Goal: Find specific page/section: Find specific page/section

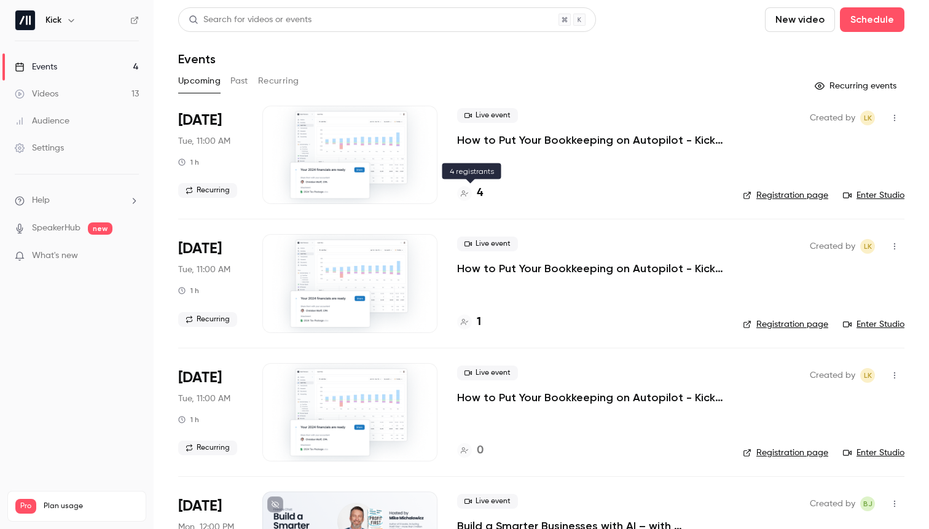
click at [479, 187] on h4 "4" at bounding box center [480, 193] width 6 height 17
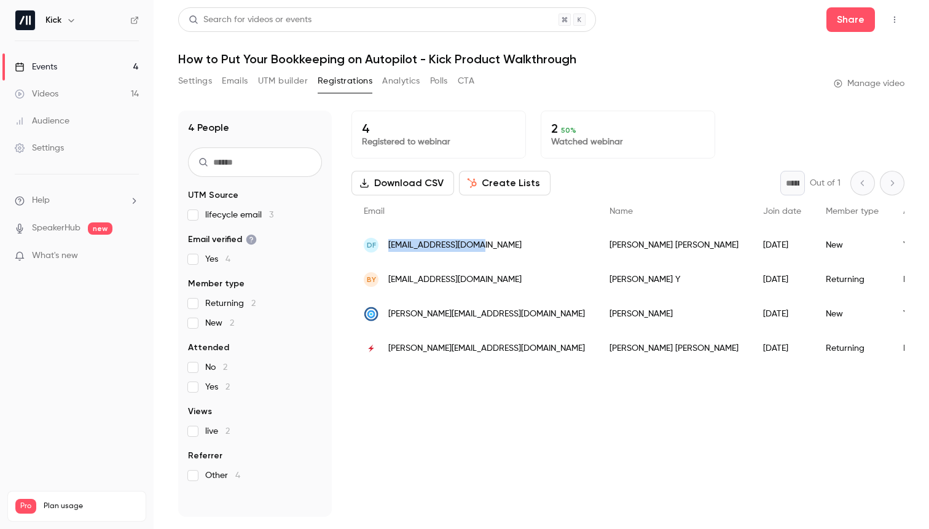
drag, startPoint x: 471, startPoint y: 245, endPoint x: 388, endPoint y: 246, distance: 82.9
click at [388, 246] on span "[EMAIL_ADDRESS][DOMAIN_NAME]" at bounding box center [454, 245] width 133 height 13
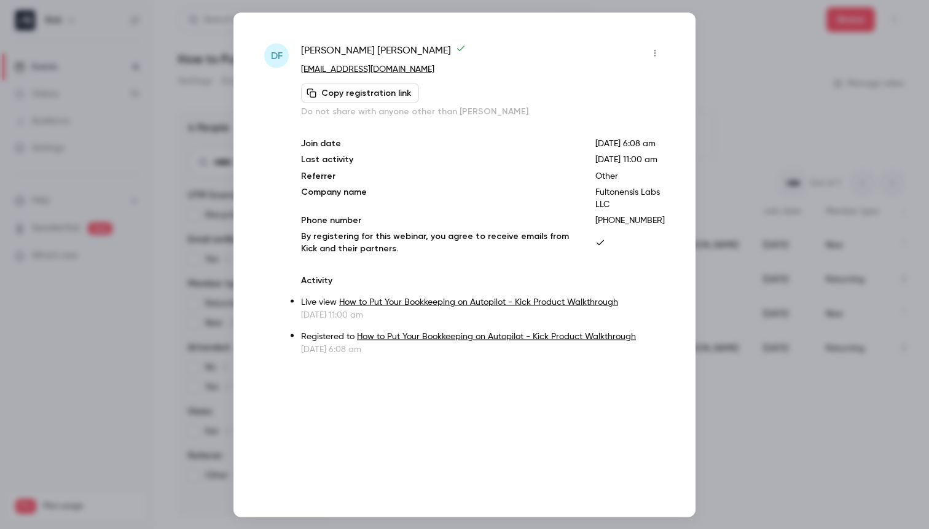
copy span "[EMAIL_ADDRESS][DOMAIN_NAME]"
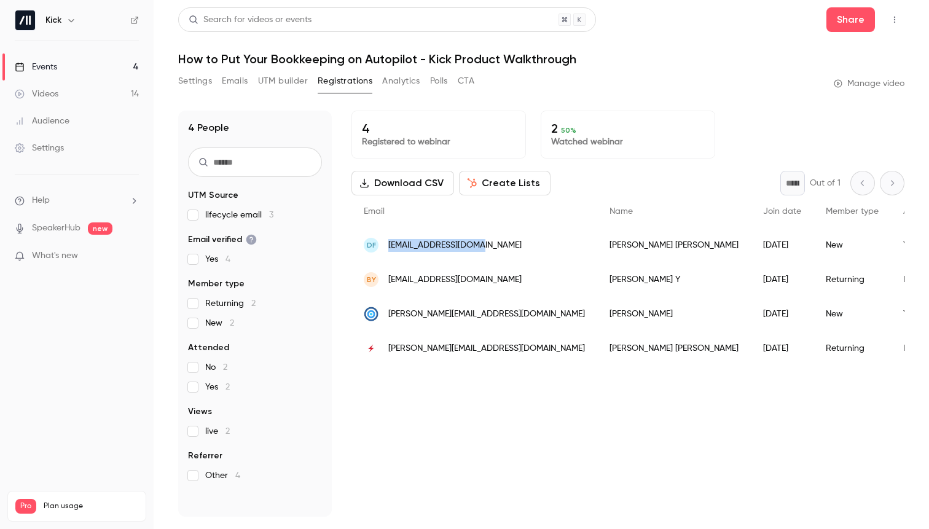
click at [82, 68] on link "Events 4" at bounding box center [77, 66] width 154 height 27
